Goal: Information Seeking & Learning: Learn about a topic

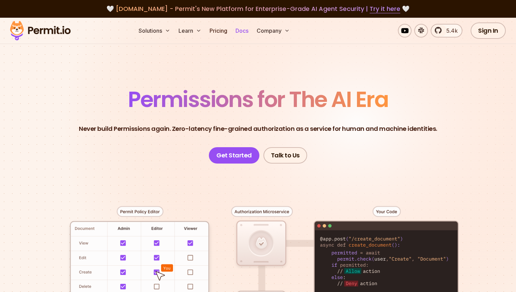
click at [249, 31] on link "Docs" at bounding box center [242, 31] width 18 height 14
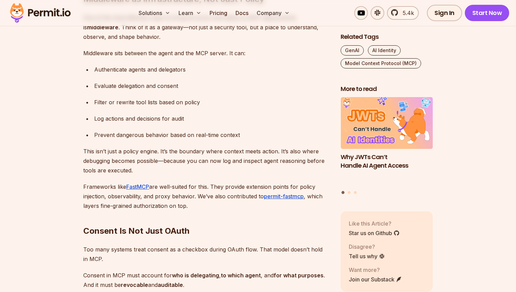
scroll to position [1535, 0]
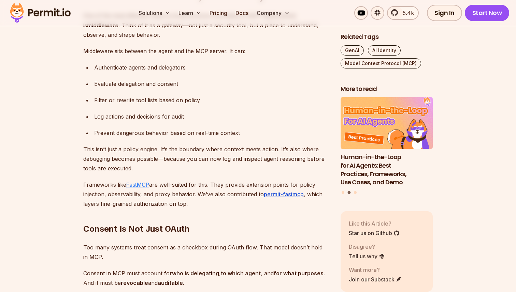
click at [140, 186] on link "FastMCP" at bounding box center [137, 184] width 23 height 7
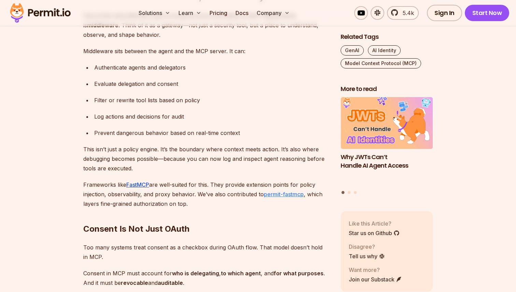
click at [266, 196] on link "permit-fastmcp" at bounding box center [284, 194] width 40 height 7
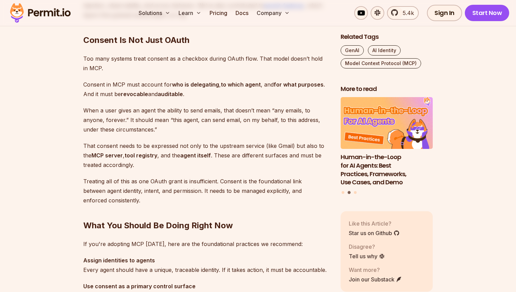
scroll to position [1731, 0]
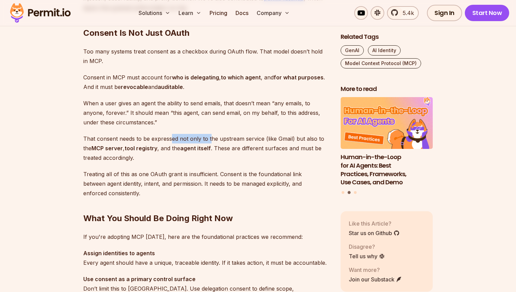
drag, startPoint x: 169, startPoint y: 140, endPoint x: 209, endPoint y: 137, distance: 39.3
click at [209, 137] on p "That consent needs to be expressed not only to the upstream service (like Gmail…" at bounding box center [206, 148] width 246 height 29
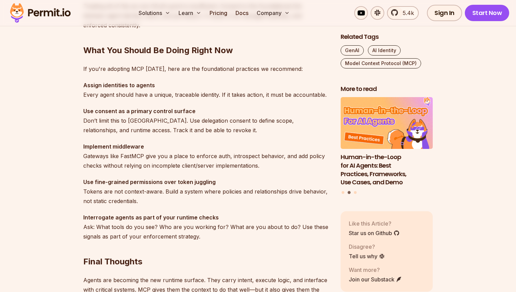
scroll to position [1903, 0]
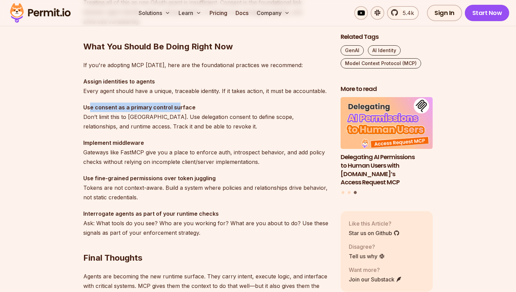
drag, startPoint x: 90, startPoint y: 107, endPoint x: 176, endPoint y: 110, distance: 86.3
click at [176, 110] on strong "Use consent as a primary control surface" at bounding box center [139, 107] width 112 height 7
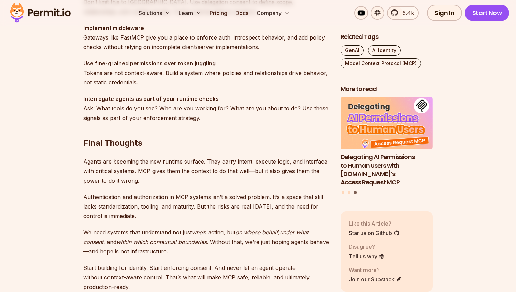
scroll to position [2019, 0]
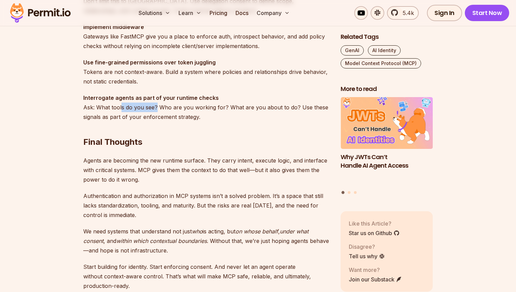
drag, startPoint x: 121, startPoint y: 110, endPoint x: 155, endPoint y: 107, distance: 34.2
click at [155, 107] on p "Interrogate agents as part of your runtime checks Ask: What tools do you see? W…" at bounding box center [206, 107] width 246 height 29
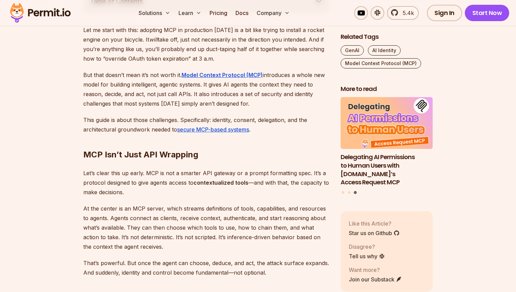
scroll to position [413, 0]
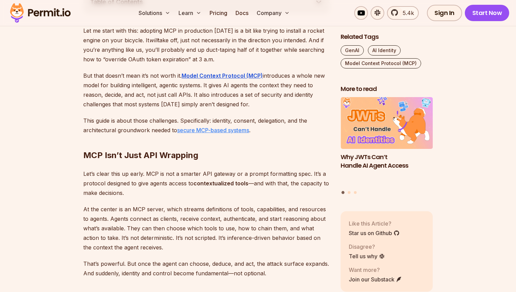
click at [192, 132] on link "secure MCP-based systems" at bounding box center [213, 130] width 72 height 7
